Goal: Download file/media

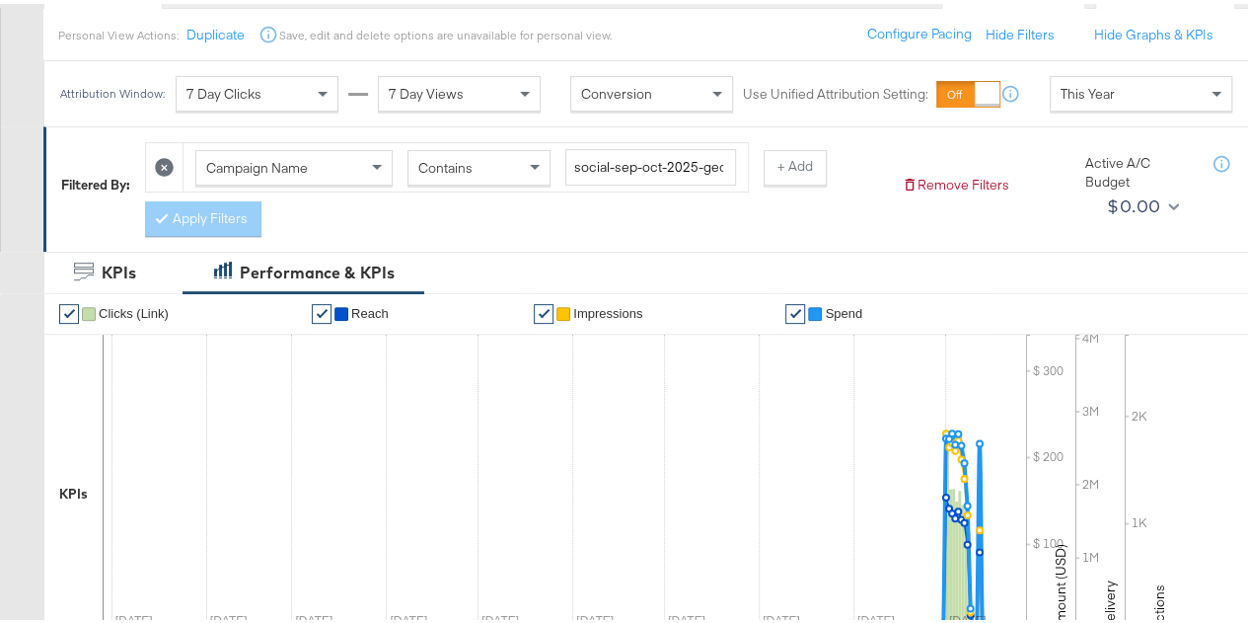
scroll to position [217, 0]
click at [693, 159] on input "social-sep-oct-2025-geo-target" at bounding box center [650, 162] width 171 height 37
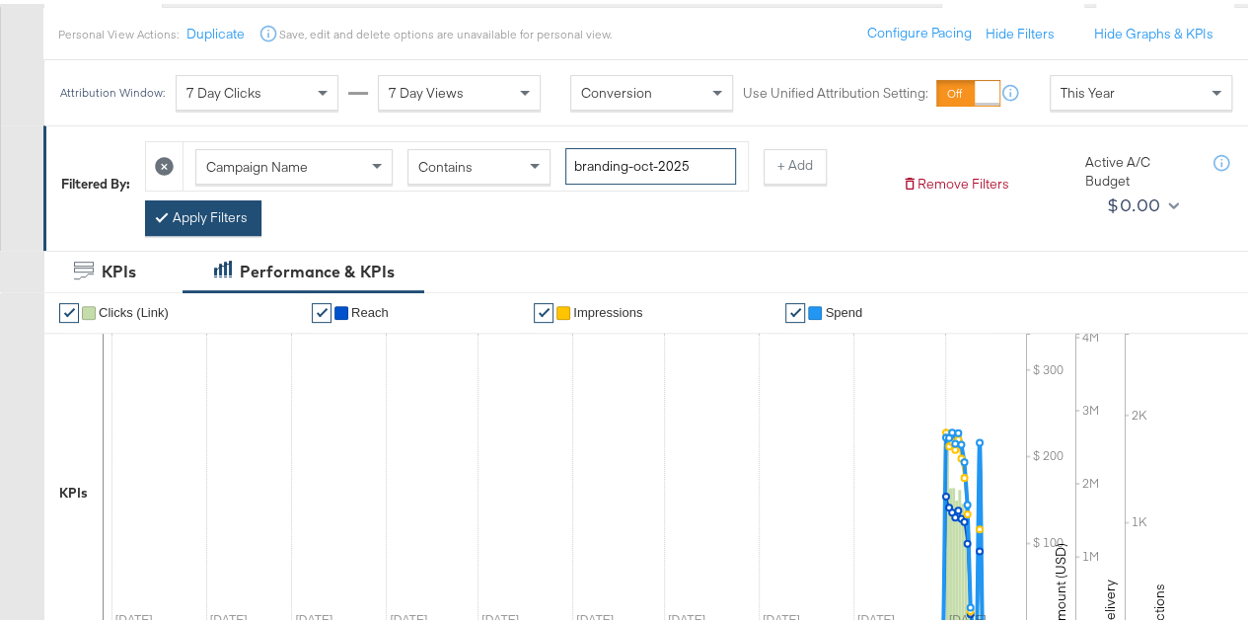
type input "branding-oct-2025"
click at [203, 200] on button "Apply Filters" at bounding box center [203, 214] width 116 height 36
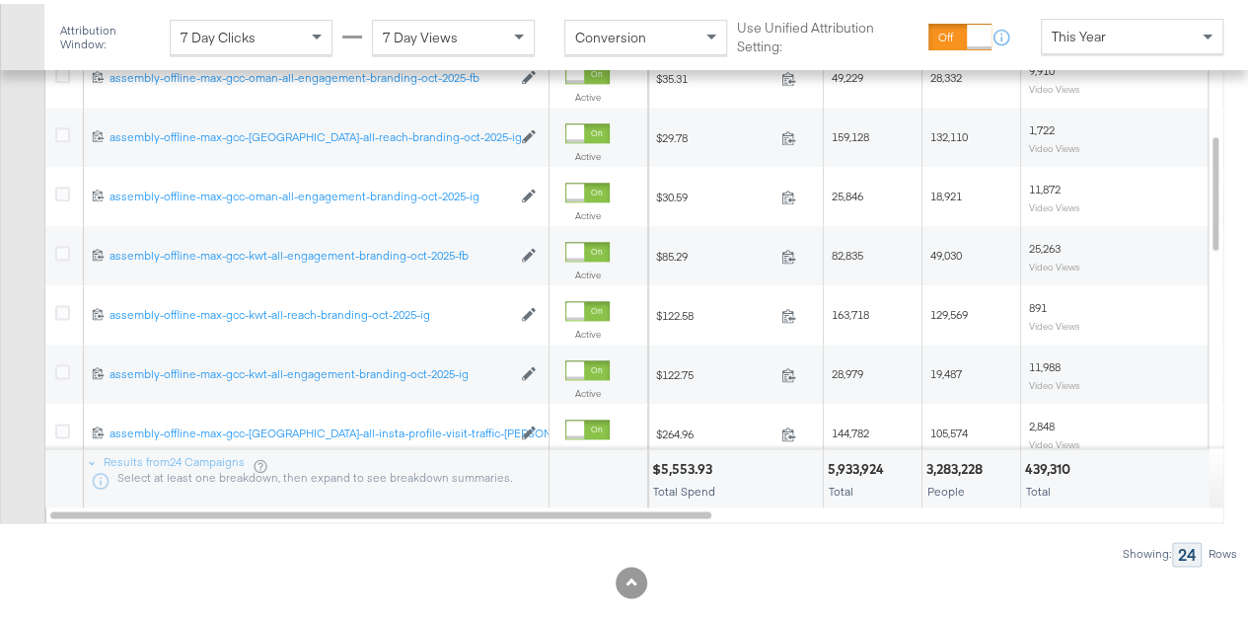
scroll to position [1170, 0]
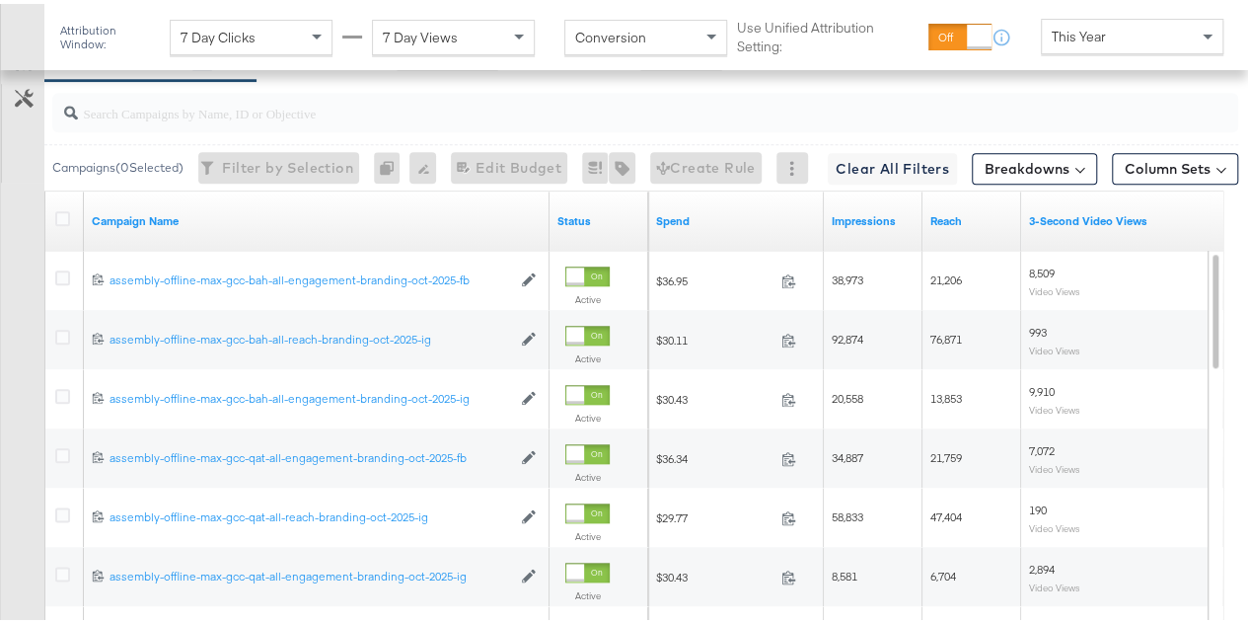
scroll to position [941, 0]
click at [57, 209] on icon at bounding box center [62, 216] width 15 height 15
click at [0, 0] on input "checkbox" at bounding box center [0, 0] width 0 height 0
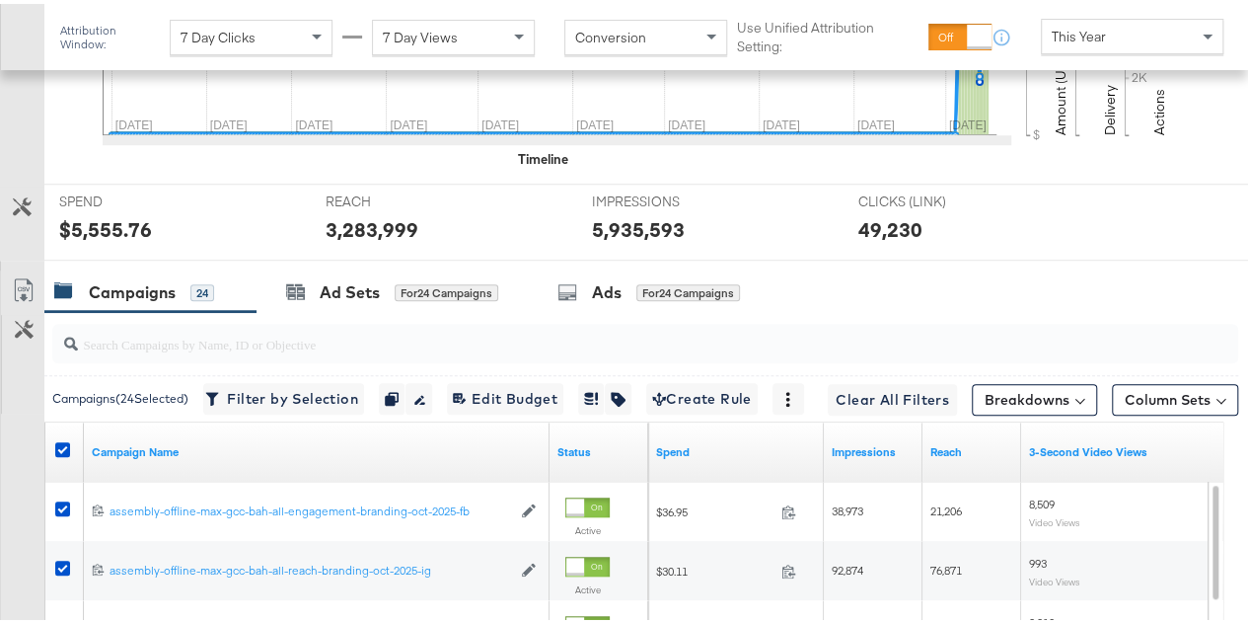
scroll to position [703, 0]
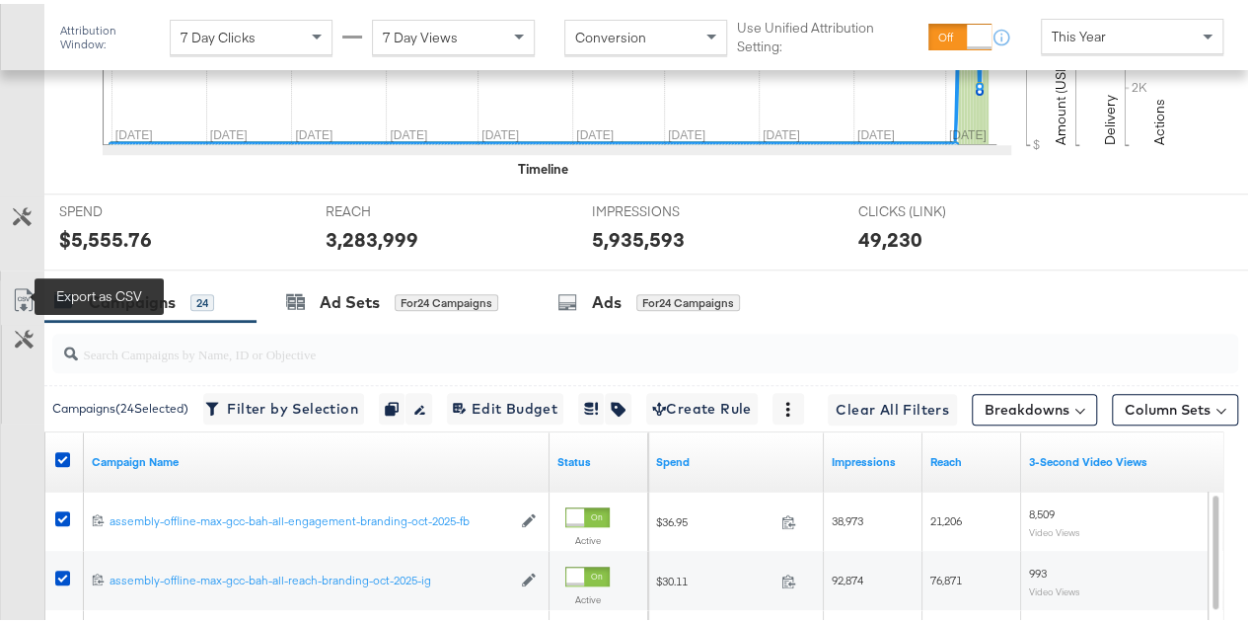
click at [18, 291] on icon at bounding box center [24, 296] width 24 height 24
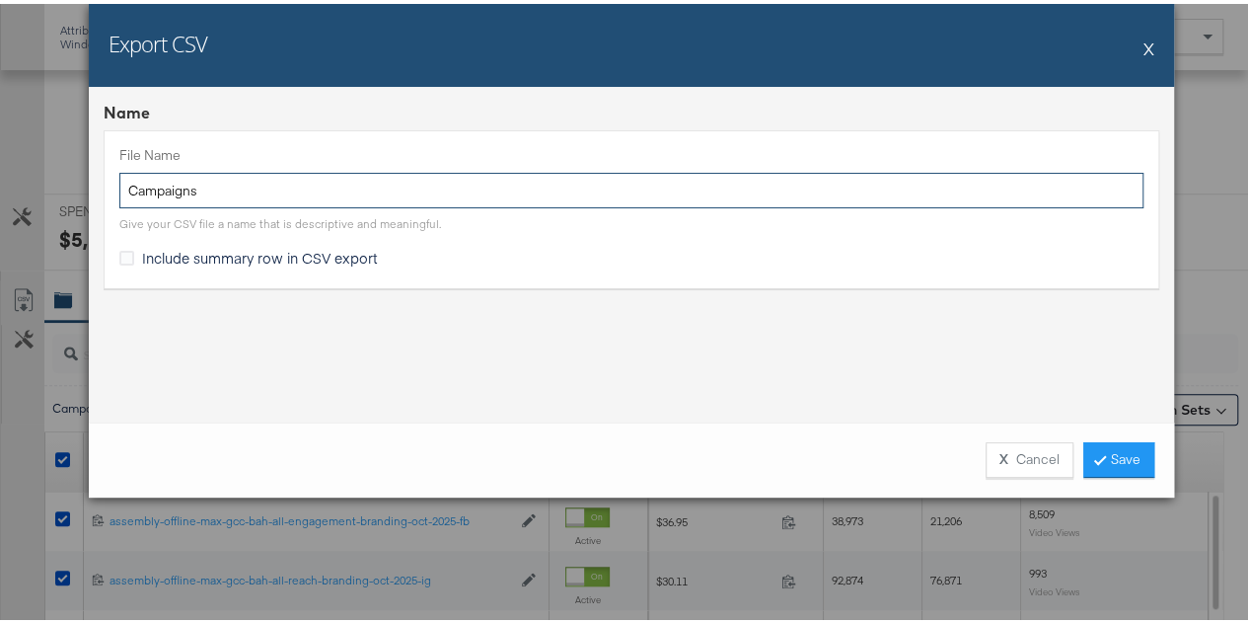
click at [270, 194] on input "Campaigns" at bounding box center [631, 187] width 1024 height 37
type input "branding-oct-2025"
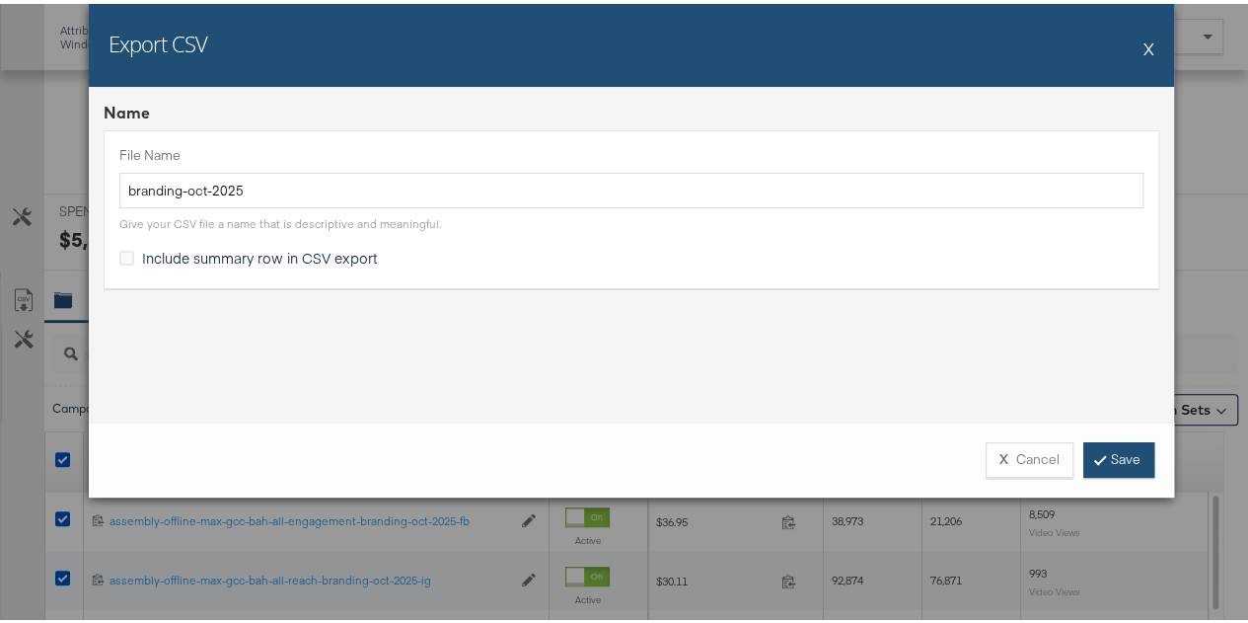
click at [1121, 467] on link "Save" at bounding box center [1119, 456] width 71 height 36
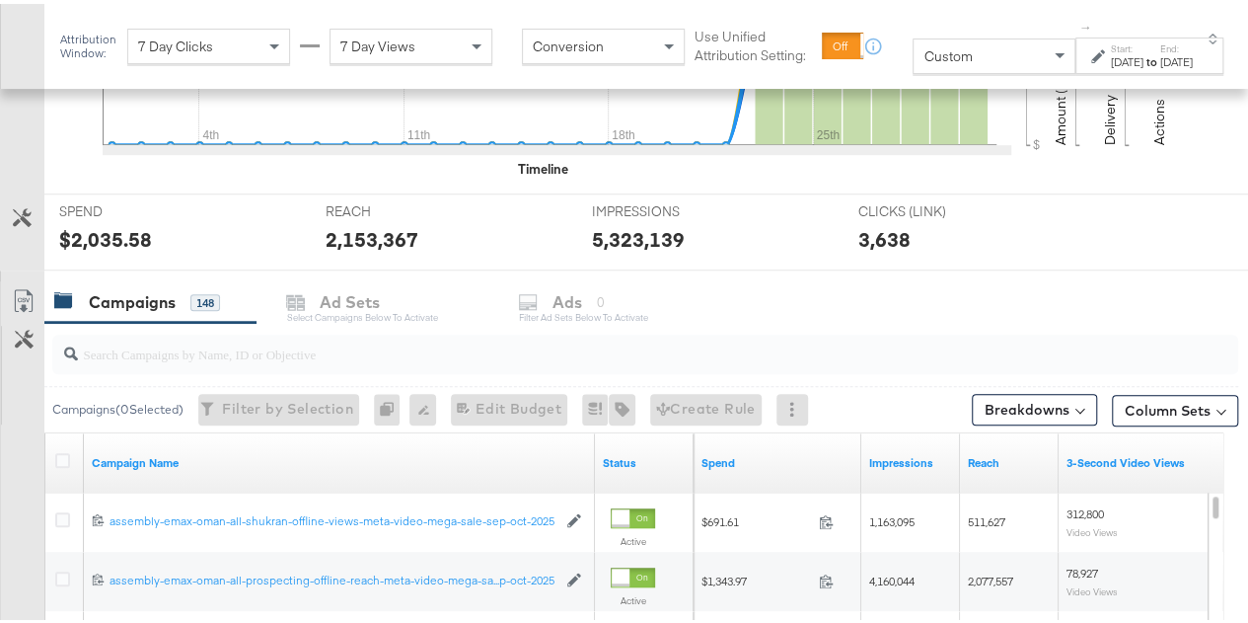
scroll to position [654, 0]
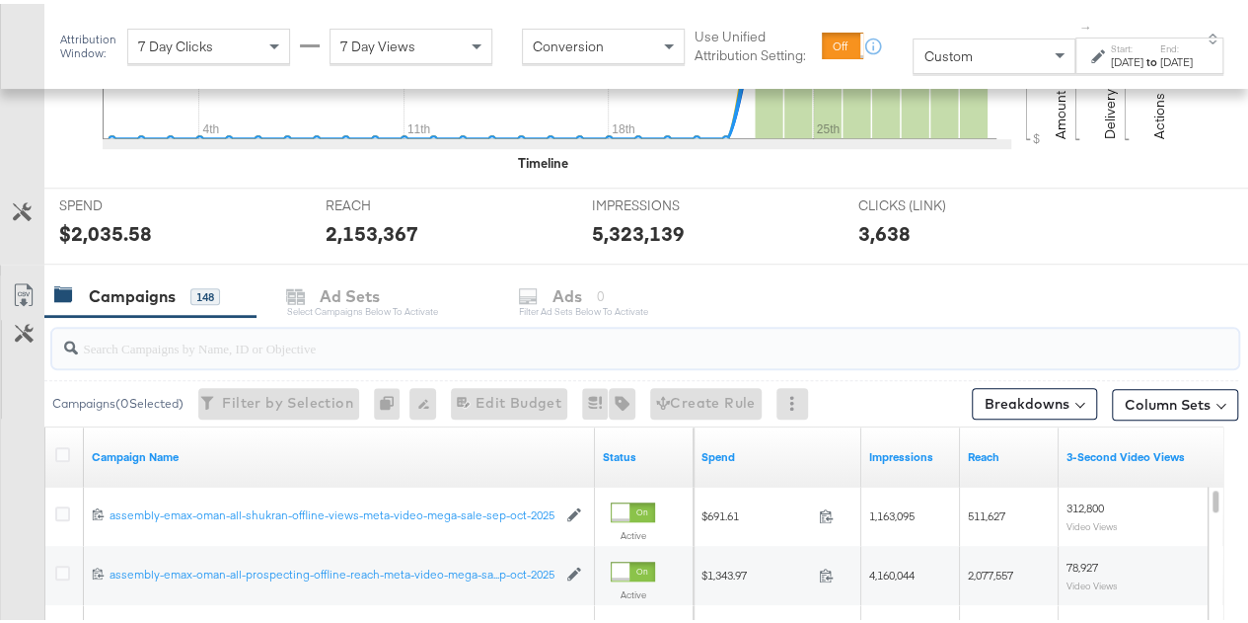
click at [268, 342] on input "search" at bounding box center [606, 336] width 1057 height 38
paste input "mega-sale-sep-oct-2025"
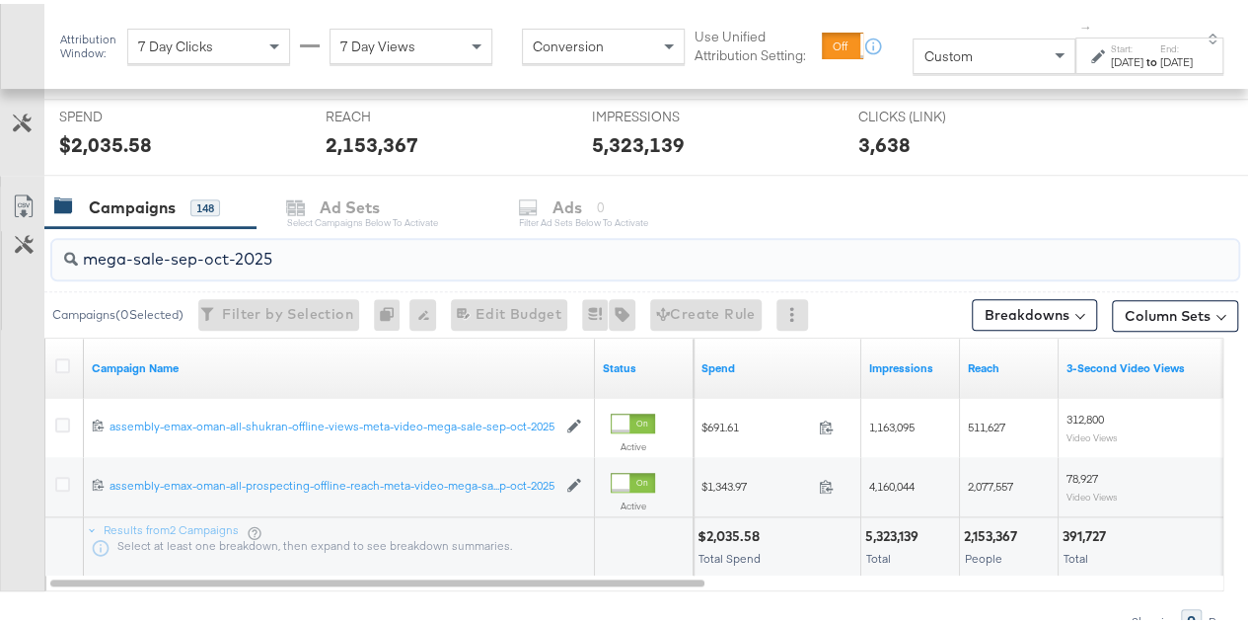
scroll to position [749, 0]
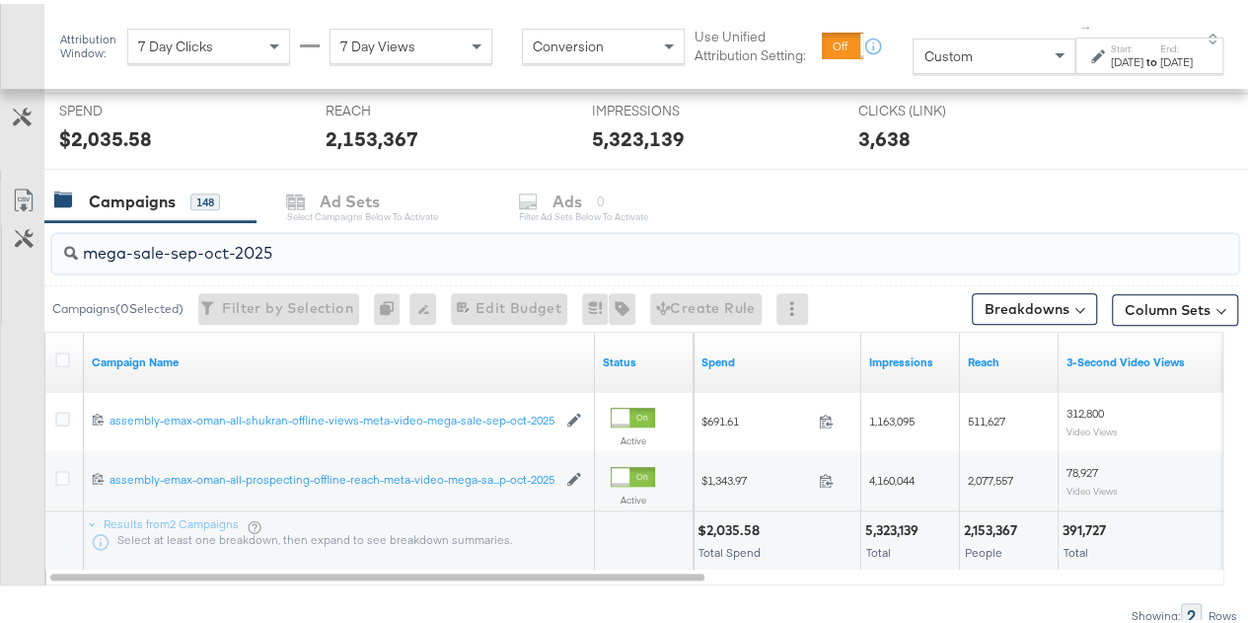
type input "mega-sale-sep-oct-2025"
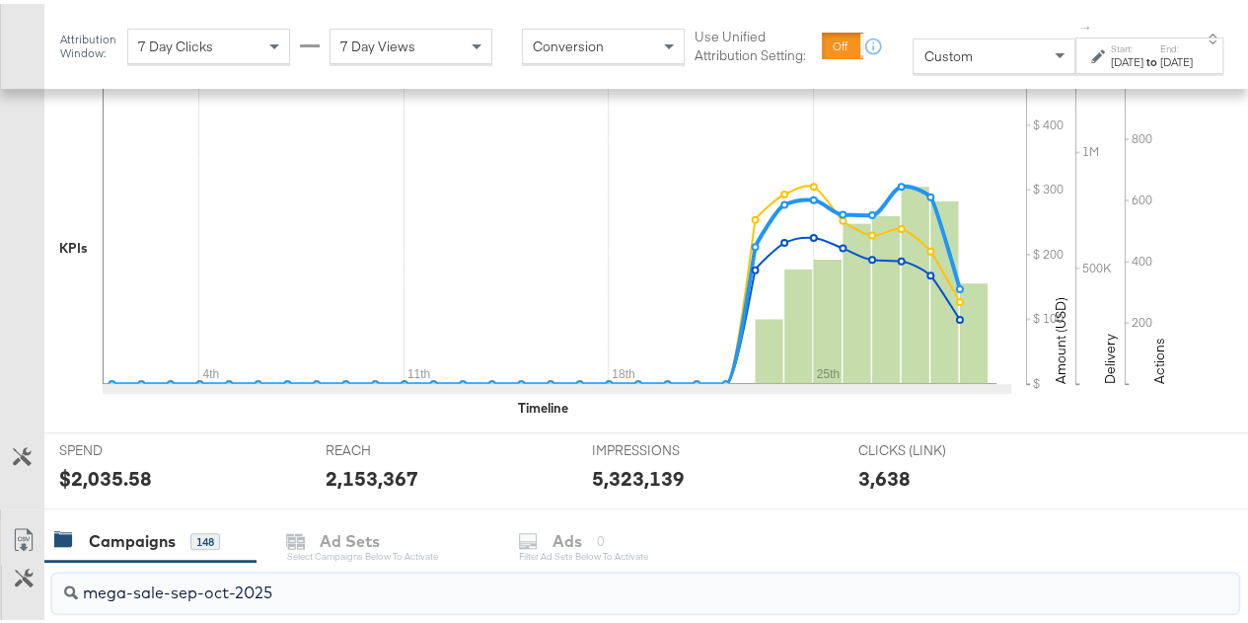
scroll to position [406, 0]
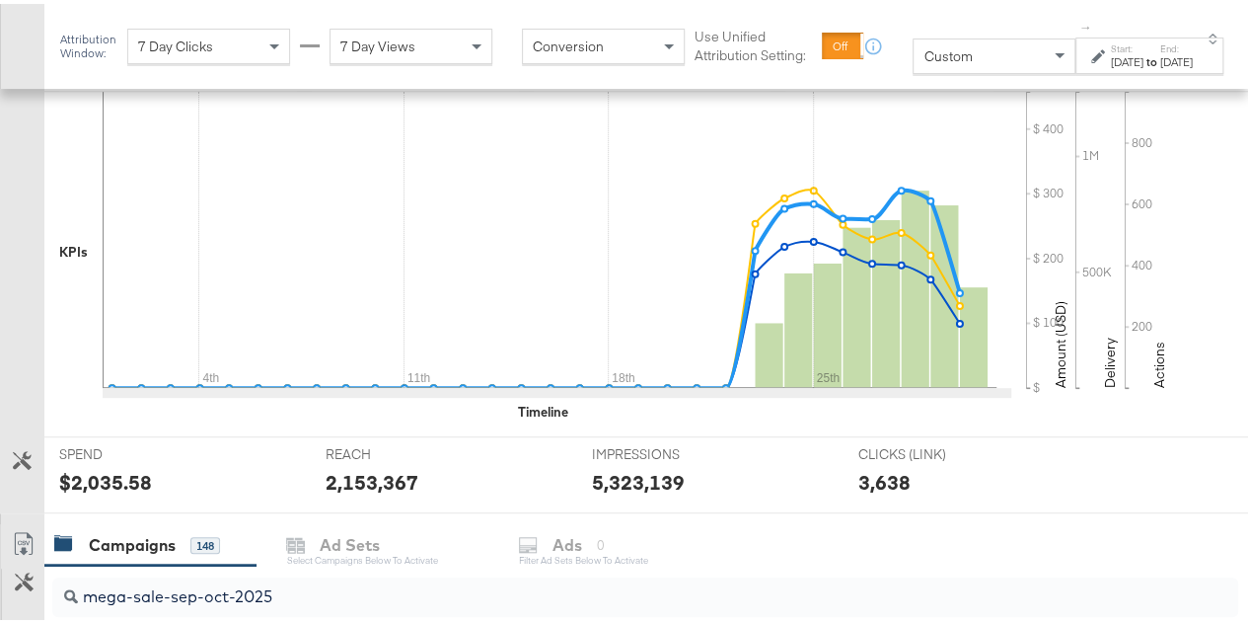
click at [1144, 50] on div "to" at bounding box center [1152, 58] width 17 height 16
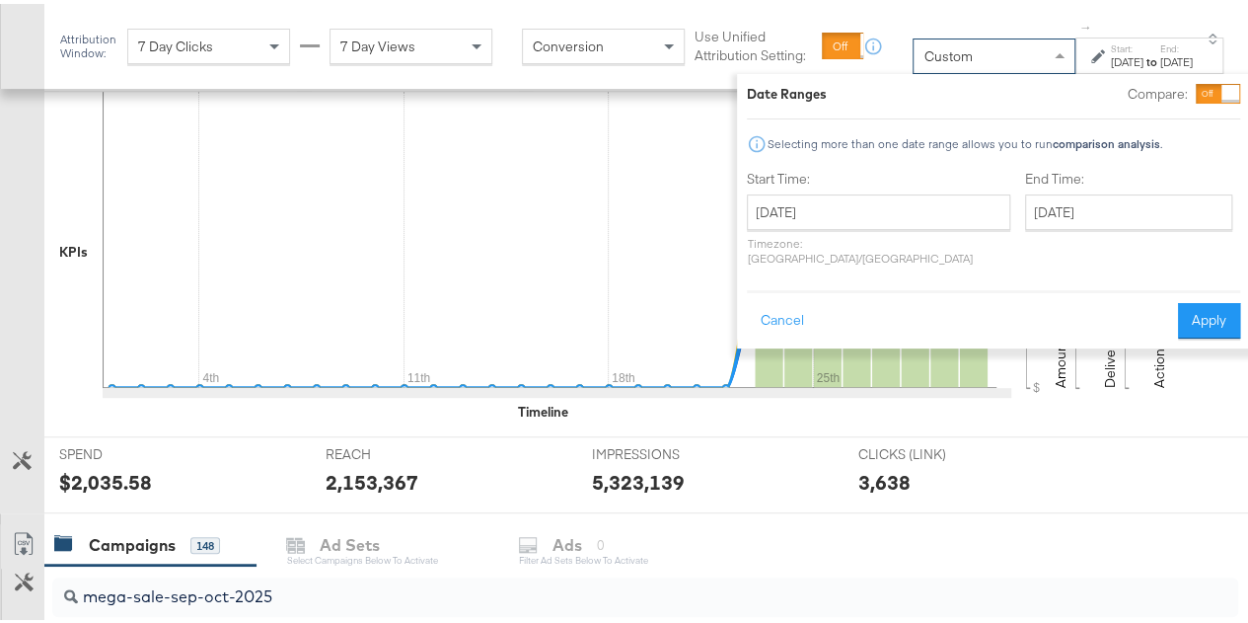
click at [948, 56] on div "Custom" at bounding box center [994, 53] width 161 height 34
click at [1055, 52] on span at bounding box center [1060, 52] width 10 height 7
click at [747, 299] on button "Cancel" at bounding box center [782, 317] width 71 height 36
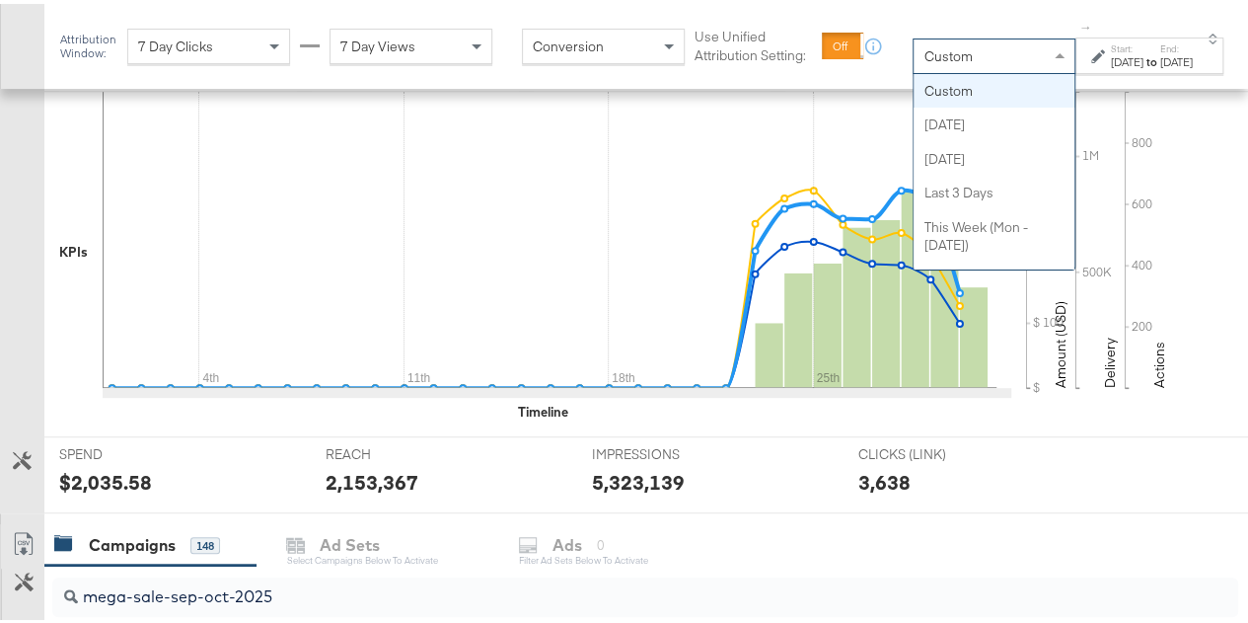
click at [1055, 54] on span at bounding box center [1060, 51] width 10 height 5
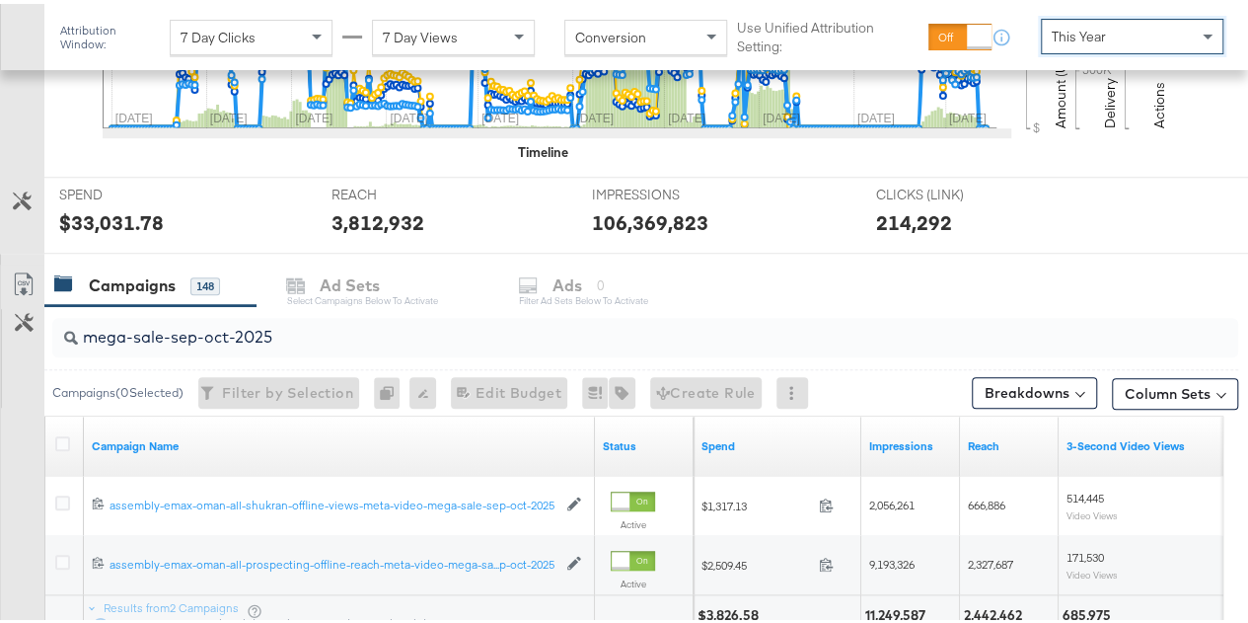
scroll to position [811, 0]
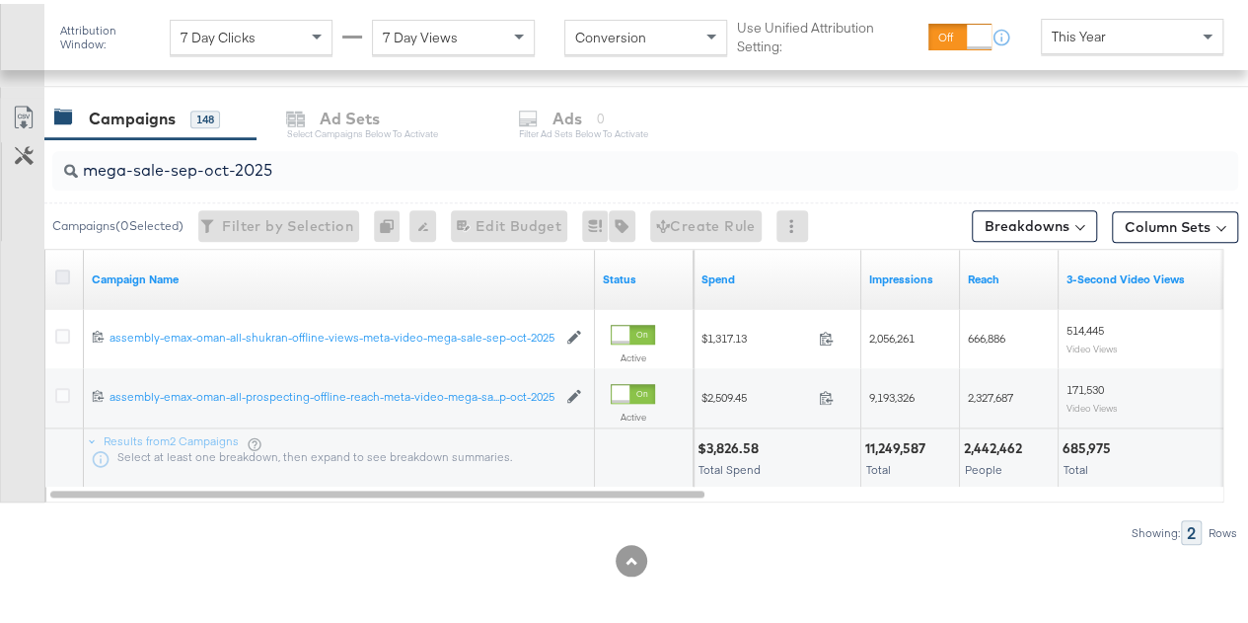
click at [66, 275] on icon at bounding box center [62, 272] width 15 height 15
click at [0, 0] on input "checkbox" at bounding box center [0, 0] width 0 height 0
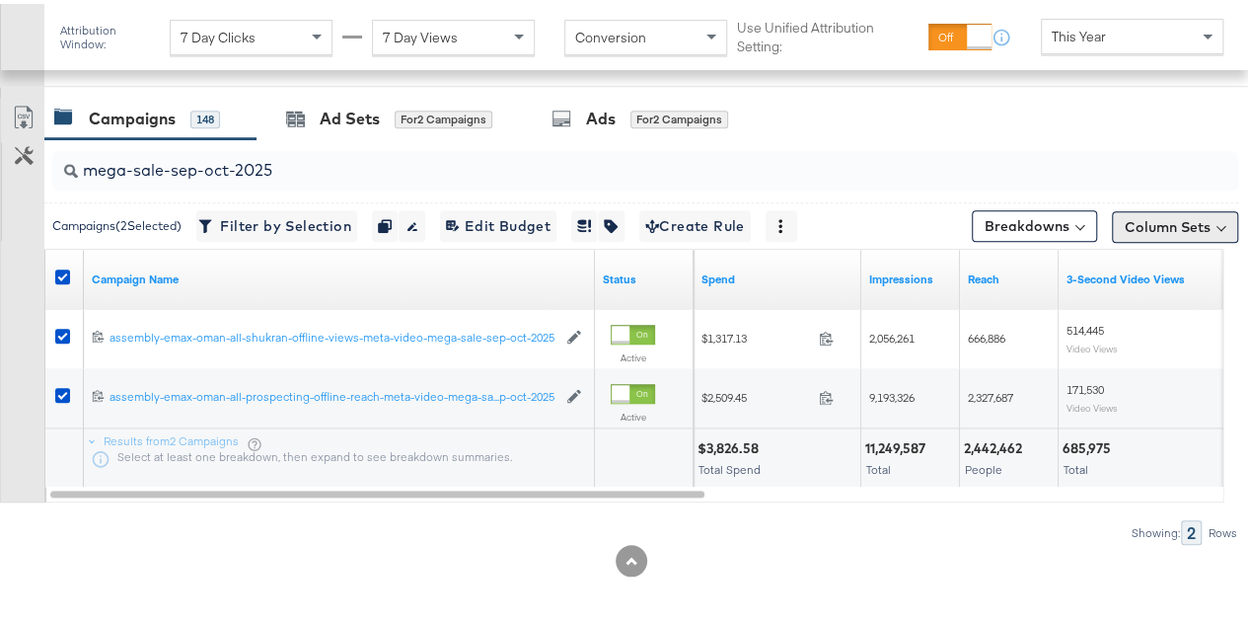
click at [1163, 207] on button "Column Sets" at bounding box center [1175, 223] width 126 height 32
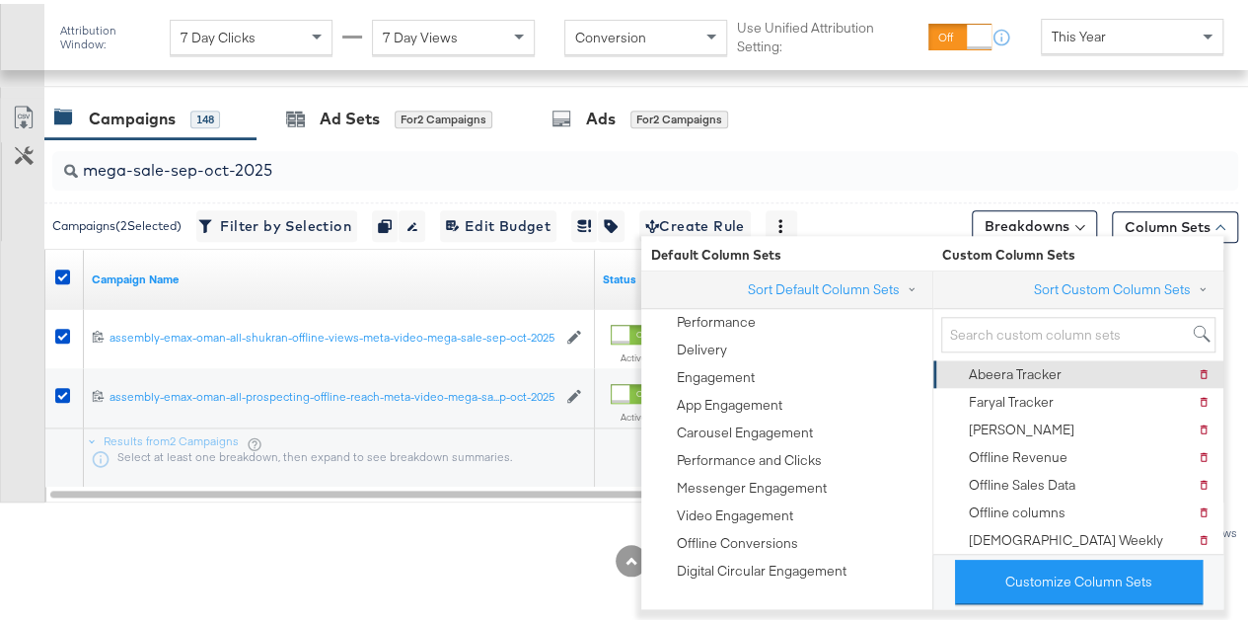
click at [1018, 362] on div "Abeera Tracker" at bounding box center [1015, 370] width 93 height 19
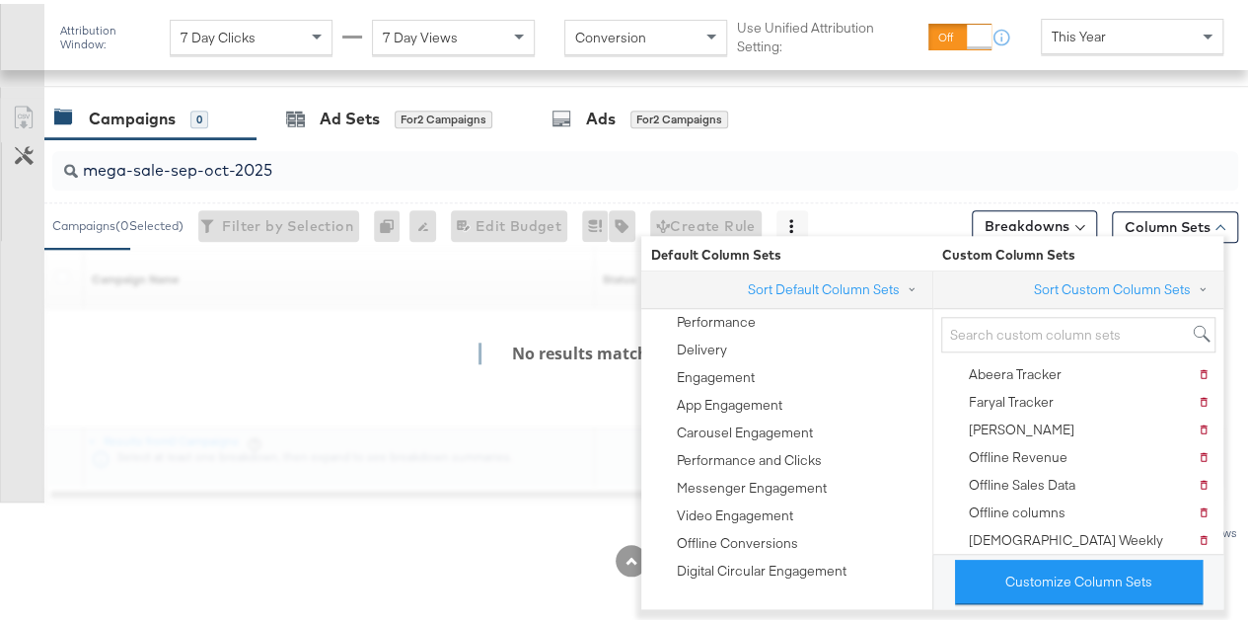
click at [108, 558] on div at bounding box center [631, 557] width 1263 height 32
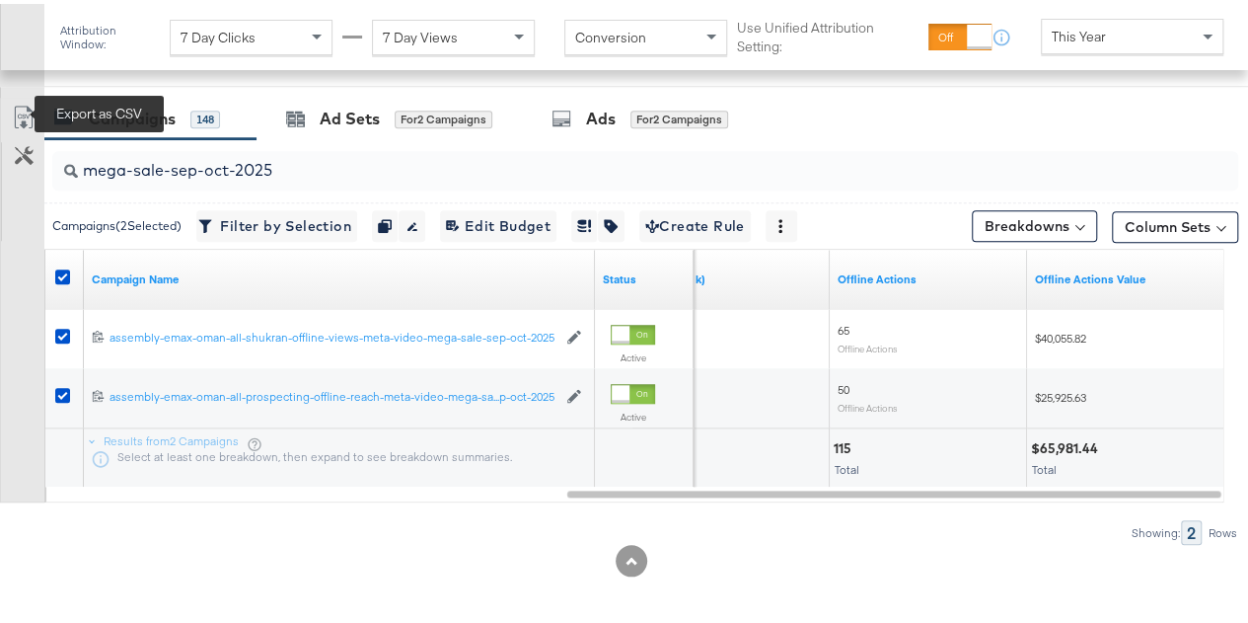
click at [21, 110] on icon at bounding box center [24, 114] width 24 height 24
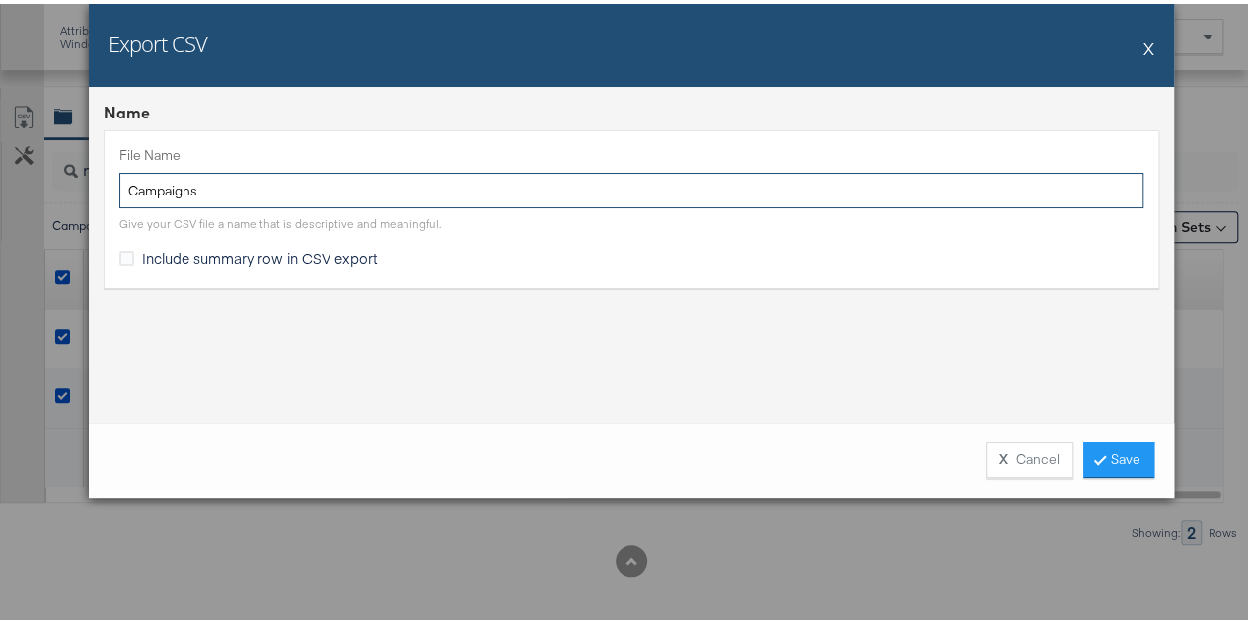
click at [273, 197] on input "Campaigns" at bounding box center [631, 187] width 1024 height 37
paste input "mega-sale-sep-oct-2025"
type input "mega-sale-sep-oct-2025"
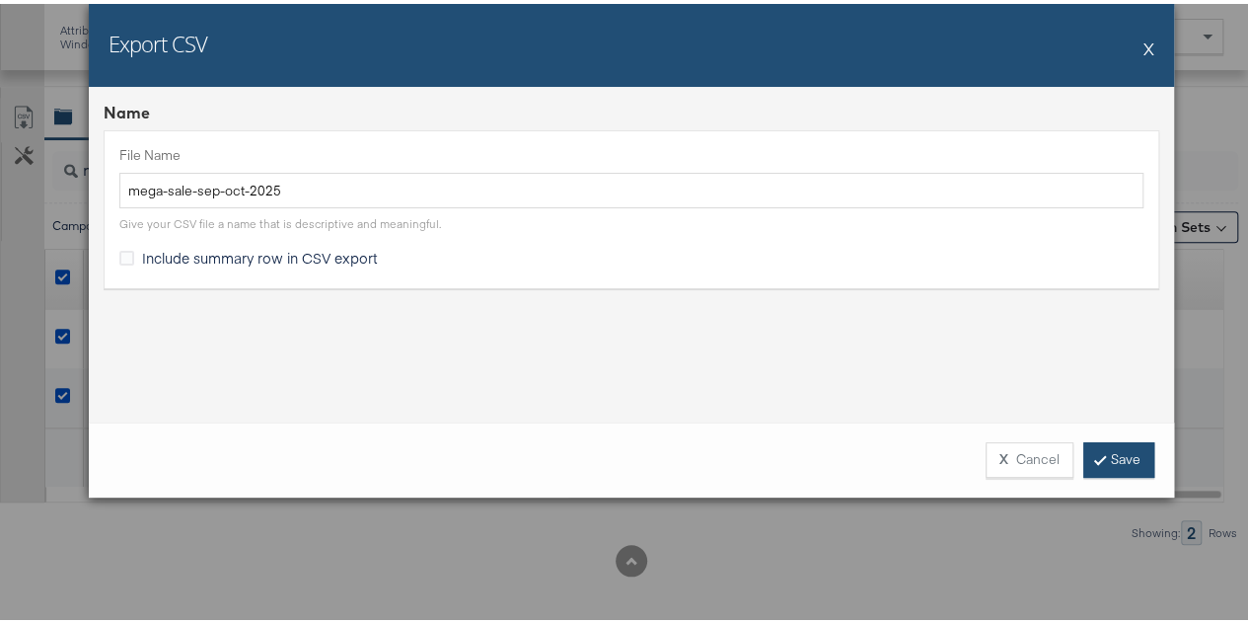
click at [1106, 461] on link "Save" at bounding box center [1119, 456] width 71 height 36
